Goal: Task Accomplishment & Management: Complete application form

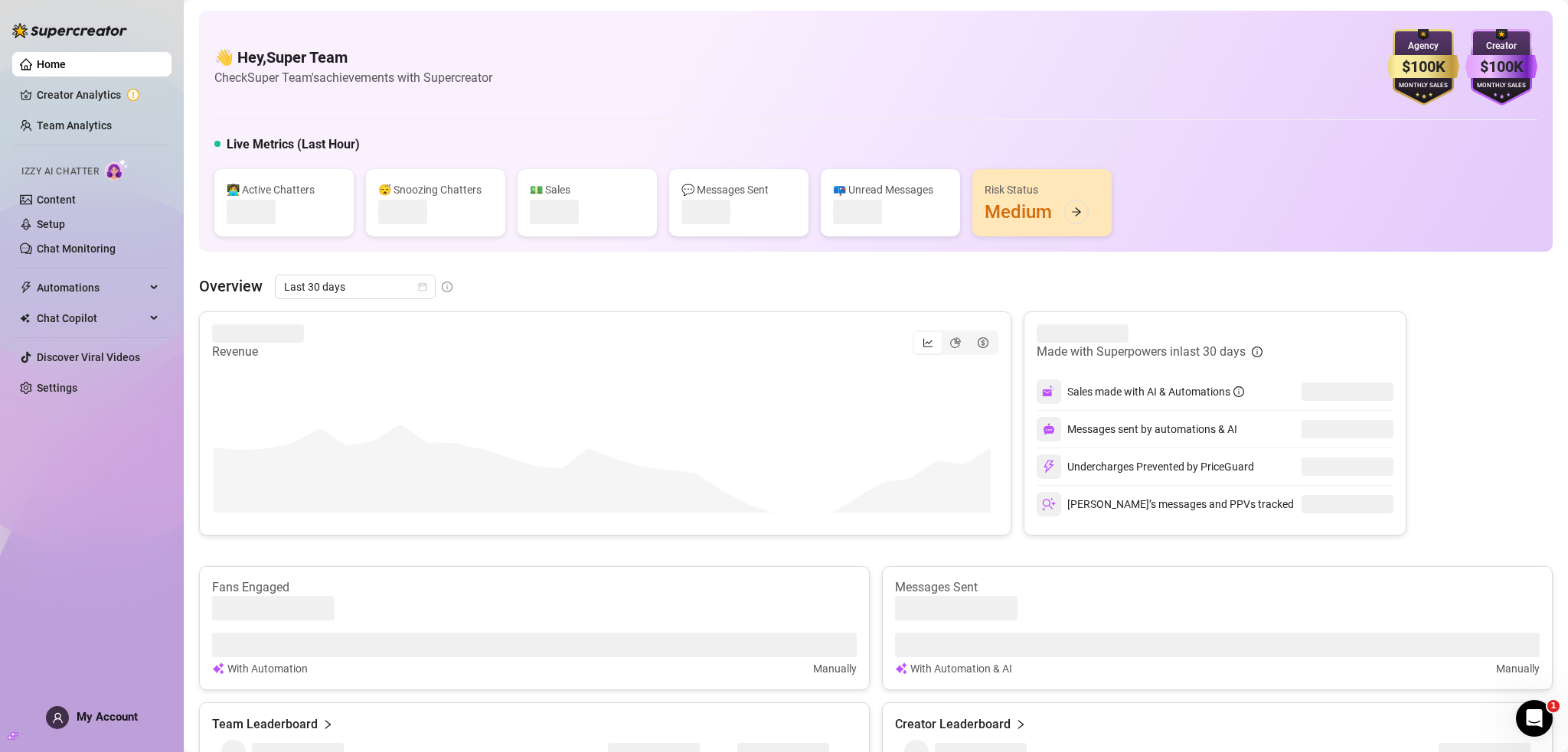
click at [118, 728] on div "My Account" at bounding box center [92, 717] width 92 height 23
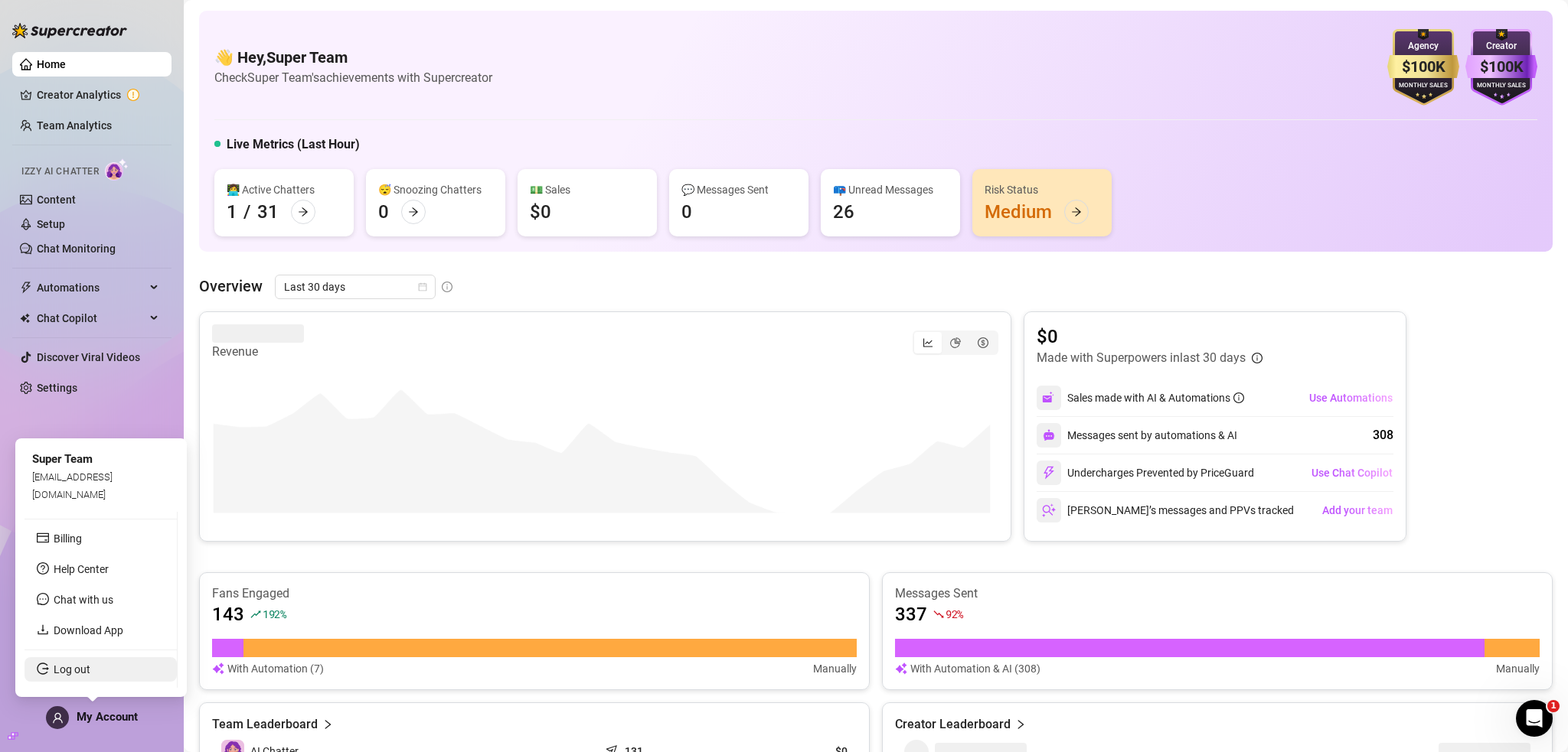
click at [90, 667] on link "Log out" at bounding box center [72, 670] width 37 height 13
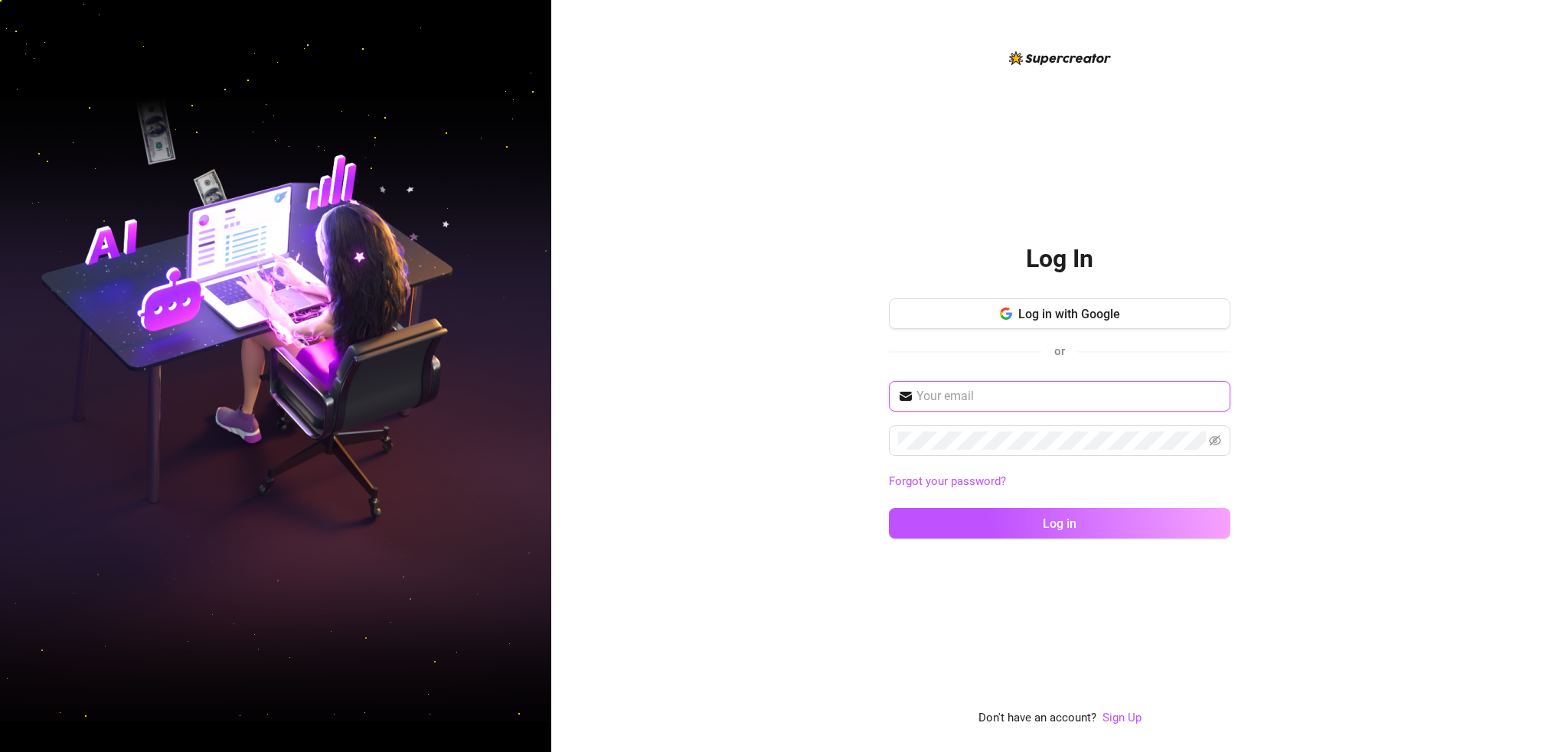
type input "[EMAIL_ADDRESS][DOMAIN_NAME]"
click at [1124, 719] on link "Sign Up" at bounding box center [1121, 717] width 39 height 13
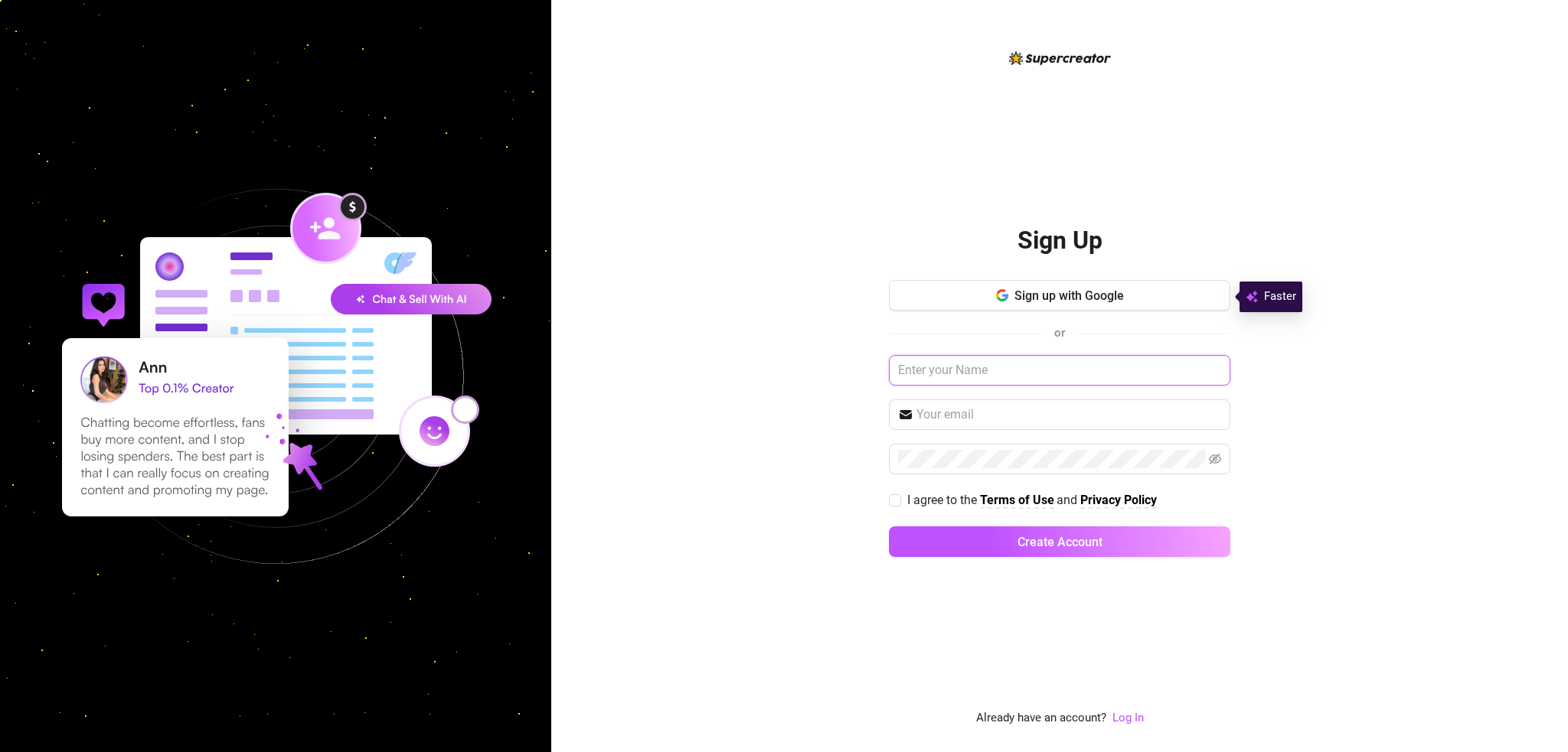
click at [987, 371] on input "text" at bounding box center [1060, 370] width 342 height 31
type input "[PERSON_NAME]"
click at [920, 415] on input "[EMAIL_ADDRESS][DOMAIN_NAME]" at bounding box center [1069, 414] width 305 height 18
click at [977, 417] on input "[EMAIL_ADDRESS][DOMAIN_NAME]" at bounding box center [1069, 413] width 305 height 18
click at [985, 416] on input "[EMAIL_ADDRESS][DOMAIN_NAME]" at bounding box center [1069, 413] width 305 height 18
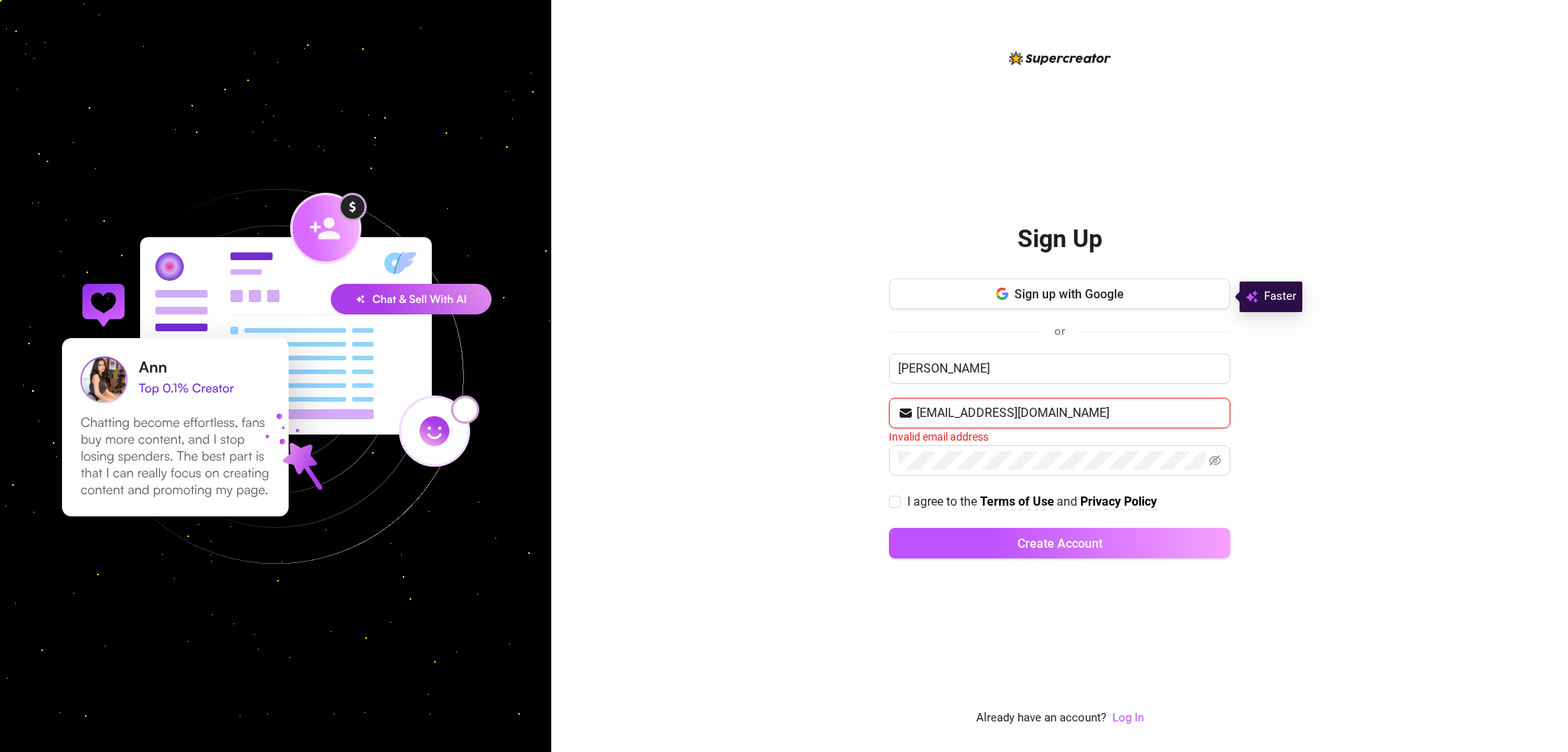
click at [1063, 410] on input "[EMAIL_ADDRESS][DOMAIN_NAME]" at bounding box center [1069, 413] width 305 height 18
drag, startPoint x: 982, startPoint y: 414, endPoint x: 906, endPoint y: 413, distance: 76.0
click at [906, 415] on span "[EMAIL_ADDRESS][DOMAIN_NAME]" at bounding box center [1060, 413] width 342 height 31
click at [1062, 406] on input "[EMAIL_ADDRESS][DOMAIN_NAME]" at bounding box center [1069, 414] width 305 height 18
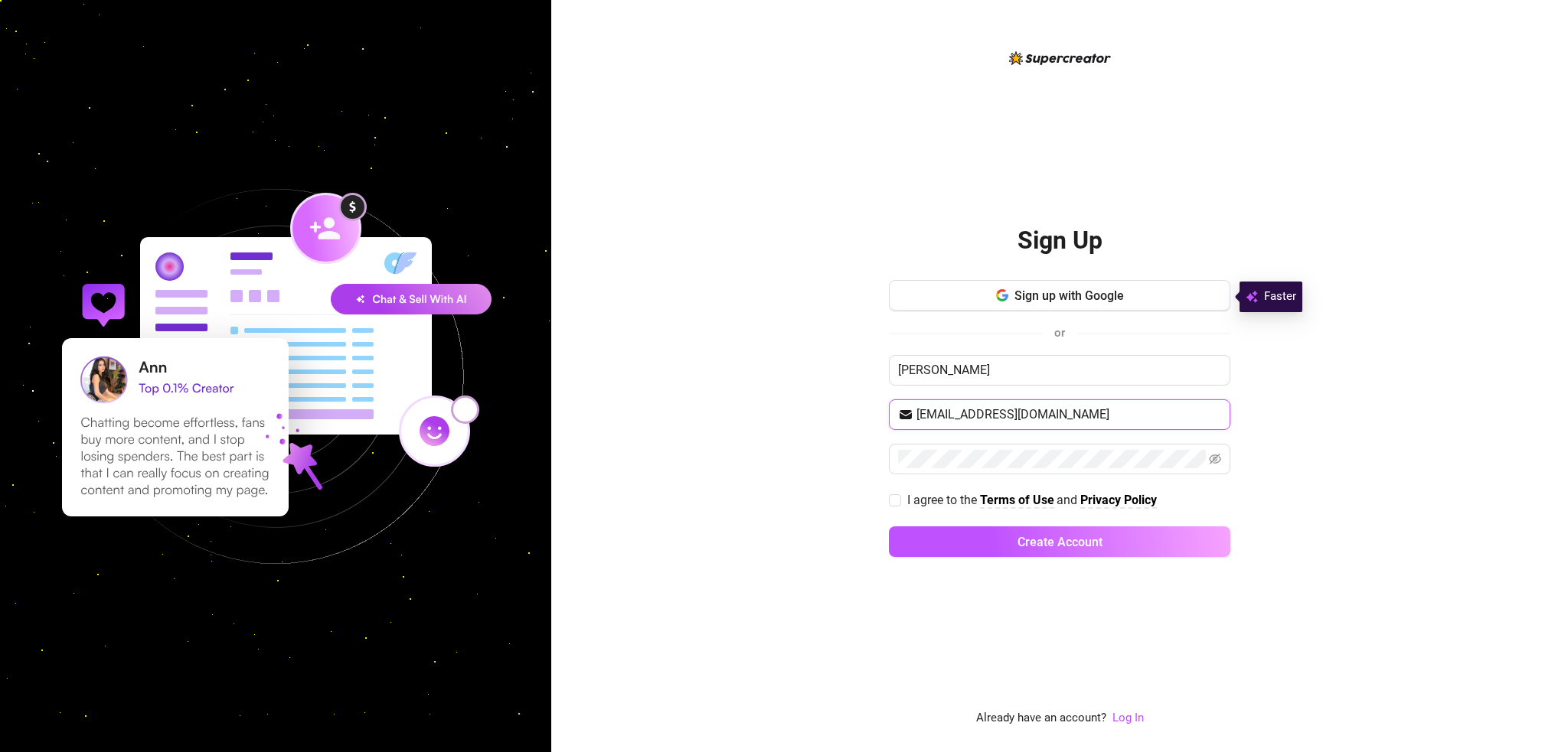
click at [1062, 406] on input "[EMAIL_ADDRESS][DOMAIN_NAME]" at bounding box center [1069, 414] width 305 height 18
paste input "[EMAIL_ADDRESS][DOMAIN_NAME]"
type input "[EMAIL_ADDRESS][DOMAIN_NAME]"
click at [821, 447] on div "Sign Up Sign up with Google or [PERSON_NAME] [EMAIL_ADDRESS][DOMAIN_NAME] I agr…" at bounding box center [1060, 376] width 1017 height 752
click at [897, 504] on span at bounding box center [895, 500] width 13 height 13
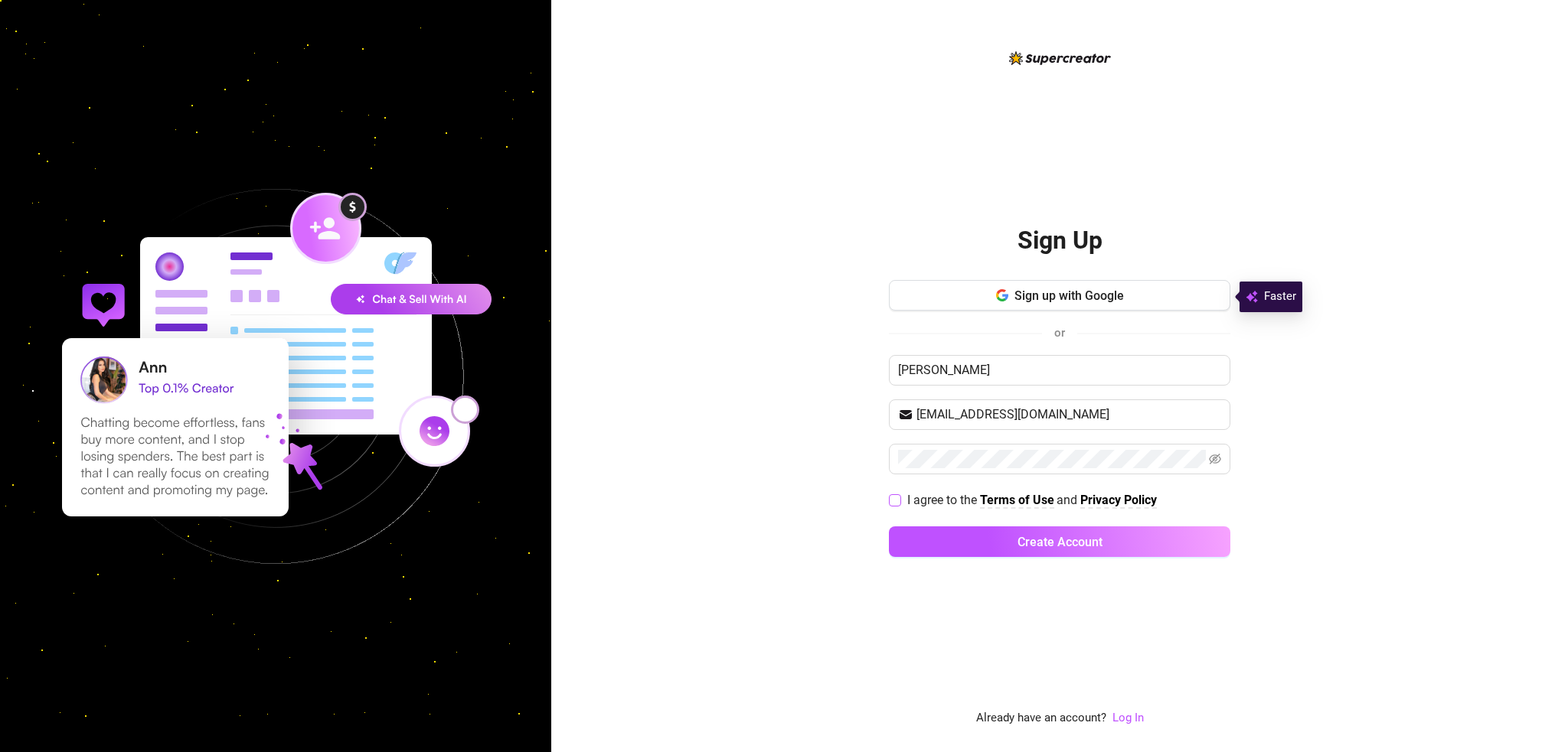
click at [897, 504] on input "I agree to the Terms of Use and Privacy Policy" at bounding box center [895, 499] width 11 height 11
checkbox input "true"
click at [1215, 460] on icon "eye-invisible" at bounding box center [1215, 459] width 13 height 13
click at [692, 455] on div "Sign Up Sign up with Google or [PERSON_NAME] [EMAIL_ADDRESS][DOMAIN_NAME] I agr…" at bounding box center [1060, 376] width 1017 height 752
click at [1021, 425] on span "[EMAIL_ADDRESS][DOMAIN_NAME]" at bounding box center [1060, 414] width 342 height 31
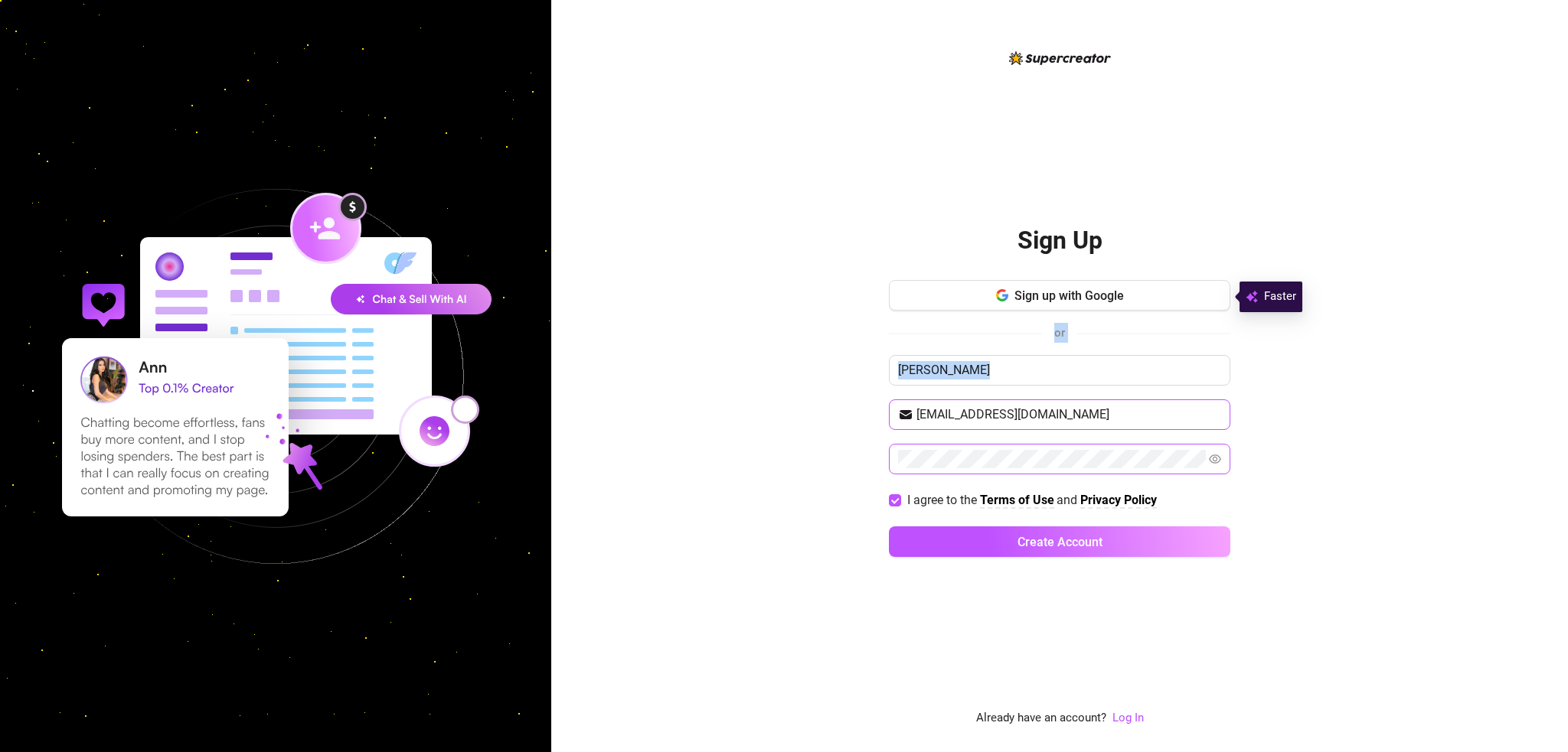
click at [1021, 425] on span "[EMAIL_ADDRESS][DOMAIN_NAME]" at bounding box center [1060, 414] width 342 height 31
click at [1015, 417] on input "[EMAIL_ADDRESS][DOMAIN_NAME]" at bounding box center [1069, 414] width 305 height 18
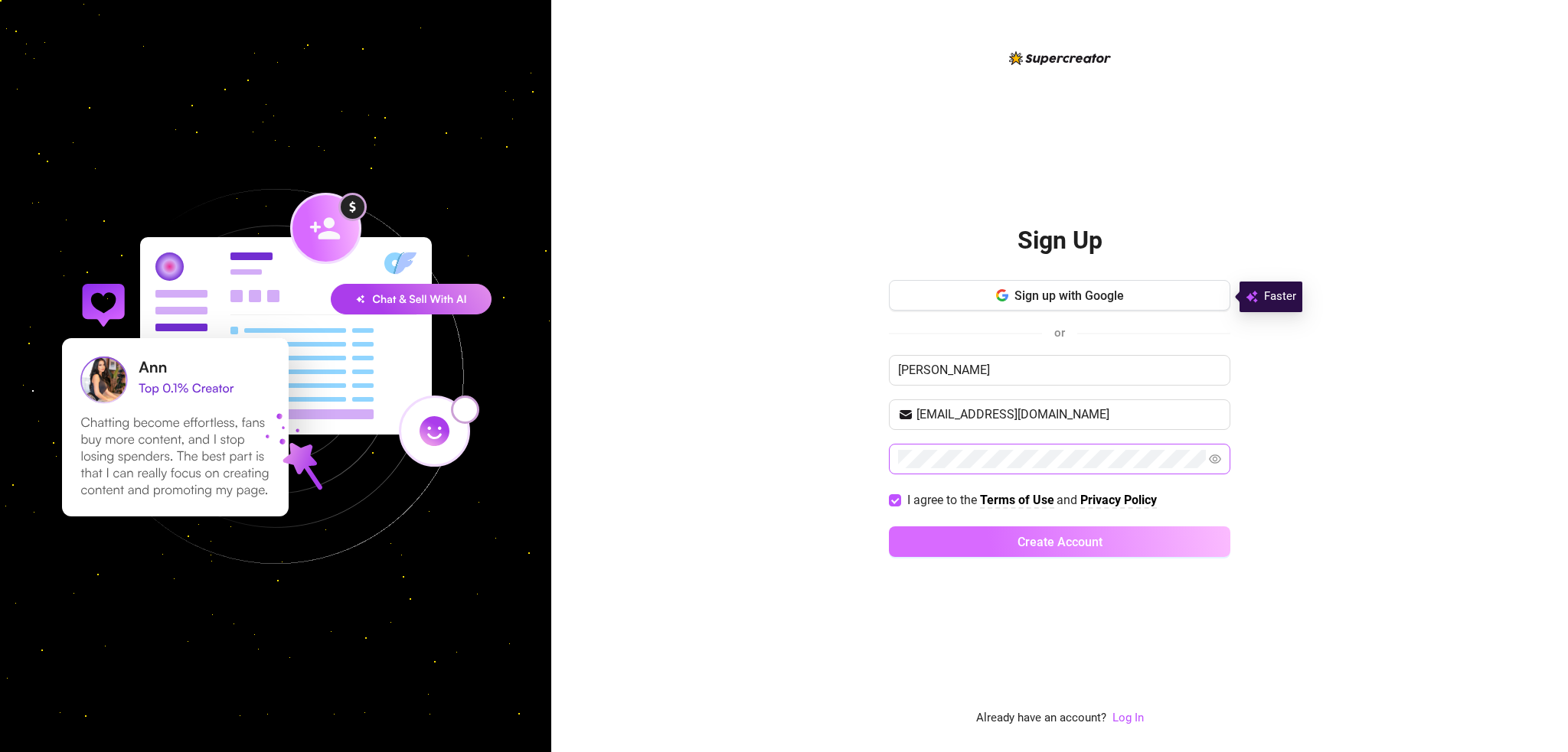
click at [1035, 548] on button "Create Account" at bounding box center [1060, 541] width 342 height 31
